Goal: Contribute content

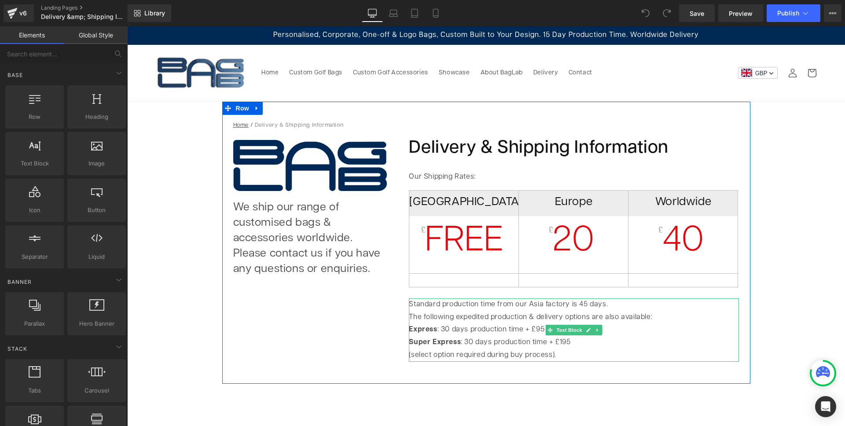
click at [502, 329] on p "Express : 30 days production time + £95 Super Express : 30 days production time…" at bounding box center [574, 342] width 330 height 38
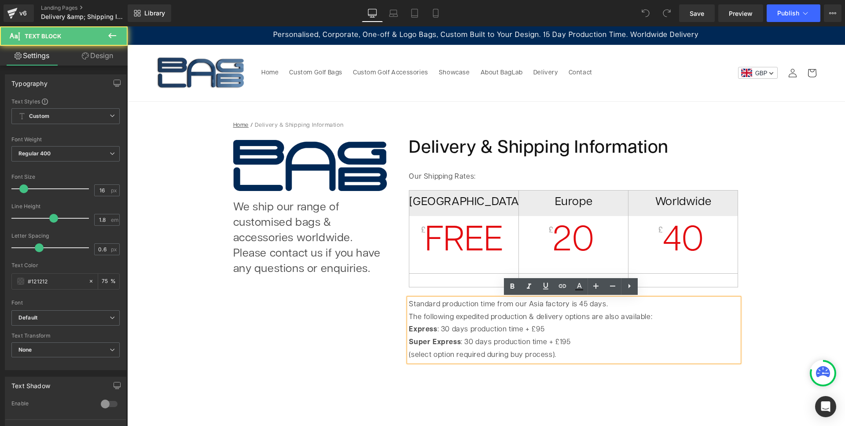
click at [463, 341] on p "Express : 30 days production time + £95 Super Express : 30 days production time…" at bounding box center [574, 342] width 330 height 38
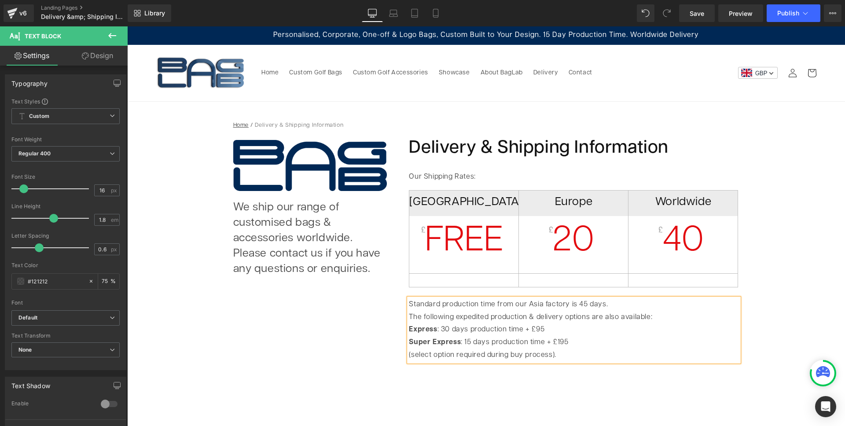
click at [799, 183] on div "Home / Delivery & Shipping Information Breadcrumbs Image We ship our range of c…" at bounding box center [486, 301] width 718 height 398
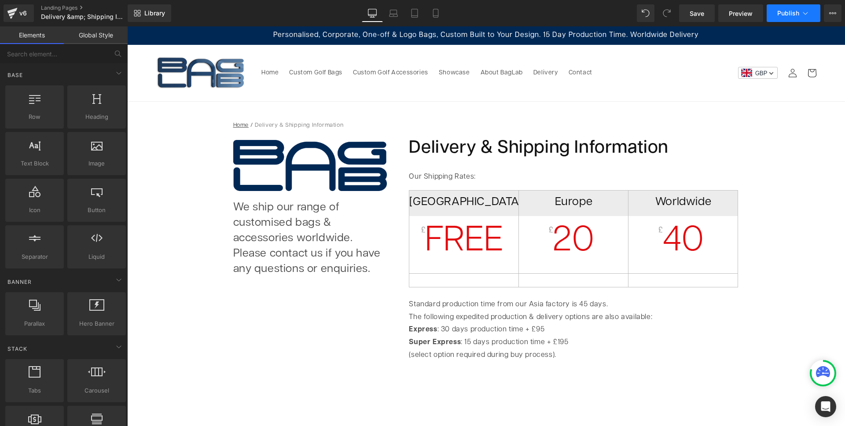
click at [784, 8] on button "Publish" at bounding box center [793, 13] width 54 height 18
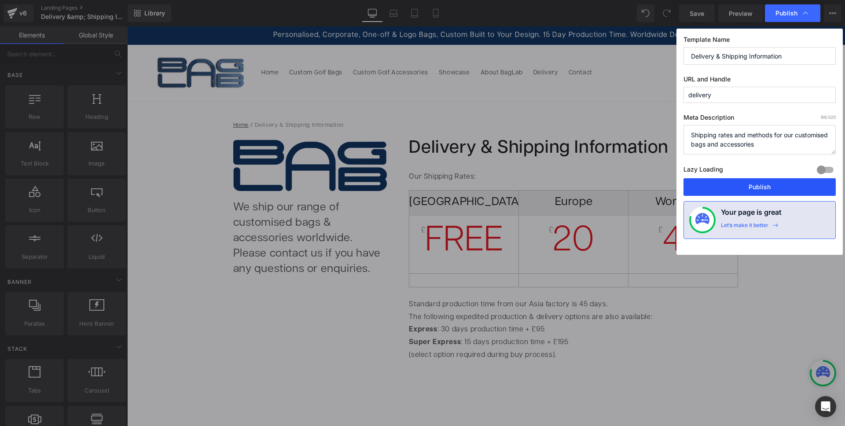
click at [756, 186] on button "Publish" at bounding box center [759, 187] width 152 height 18
